Goal: Check status: Check status

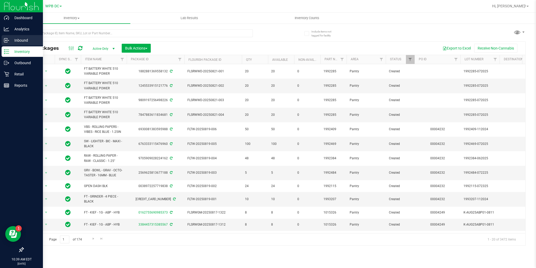
click at [13, 41] on p "Inbound" at bounding box center [24, 40] width 31 height 6
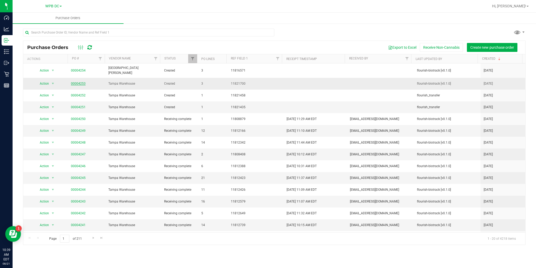
click at [77, 82] on link "00004253" at bounding box center [78, 84] width 15 height 4
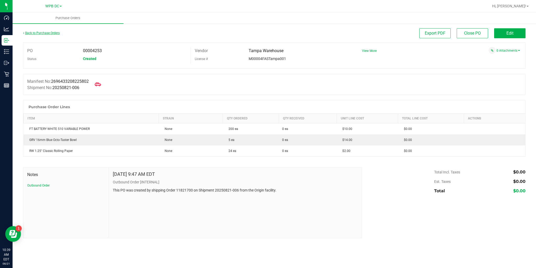
click at [47, 35] on link "Back to Purchase Orders" at bounding box center [41, 33] width 37 height 4
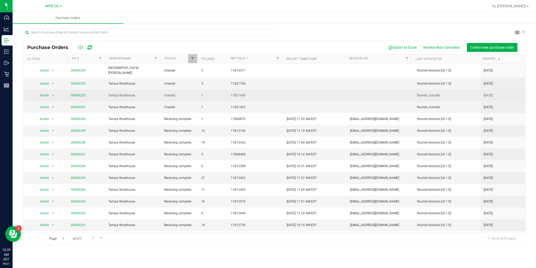
click at [78, 94] on span "00004252" at bounding box center [78, 95] width 15 height 5
click at [77, 93] on link "00004252" at bounding box center [78, 95] width 15 height 4
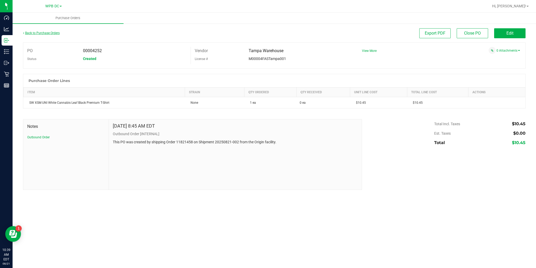
click at [33, 33] on link "Back to Purchase Orders" at bounding box center [41, 33] width 37 height 4
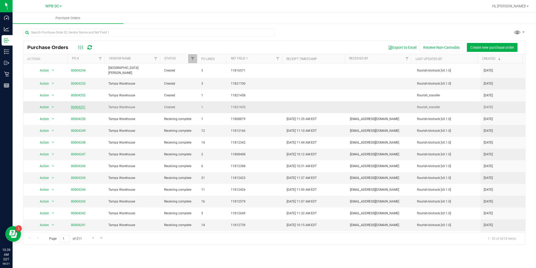
click at [74, 105] on link "00004251" at bounding box center [78, 107] width 15 height 4
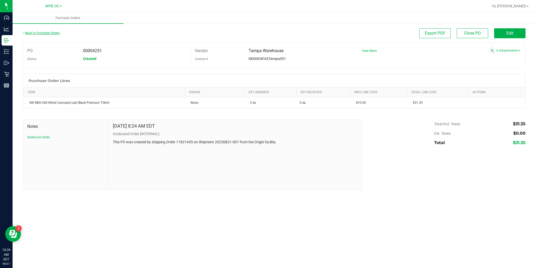
click at [54, 32] on link "Back to Purchase Orders" at bounding box center [41, 33] width 37 height 4
